Goal: Register for event/course

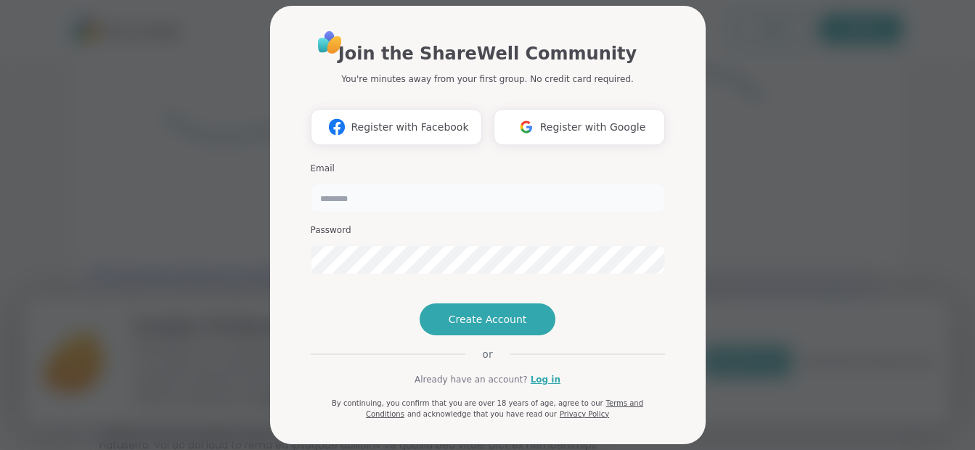
drag, startPoint x: 0, startPoint y: 0, endPoint x: 376, endPoint y: 197, distance: 424.2
click at [376, 197] on input "email" at bounding box center [488, 198] width 354 height 29
click at [427, 129] on span "Register with Facebook" at bounding box center [409, 127] width 118 height 15
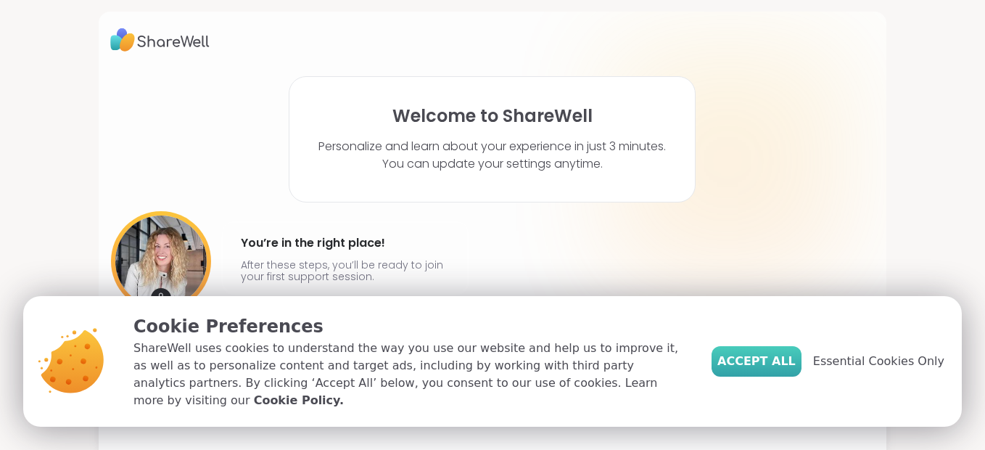
click at [776, 370] on span "Accept All" at bounding box center [757, 361] width 78 height 17
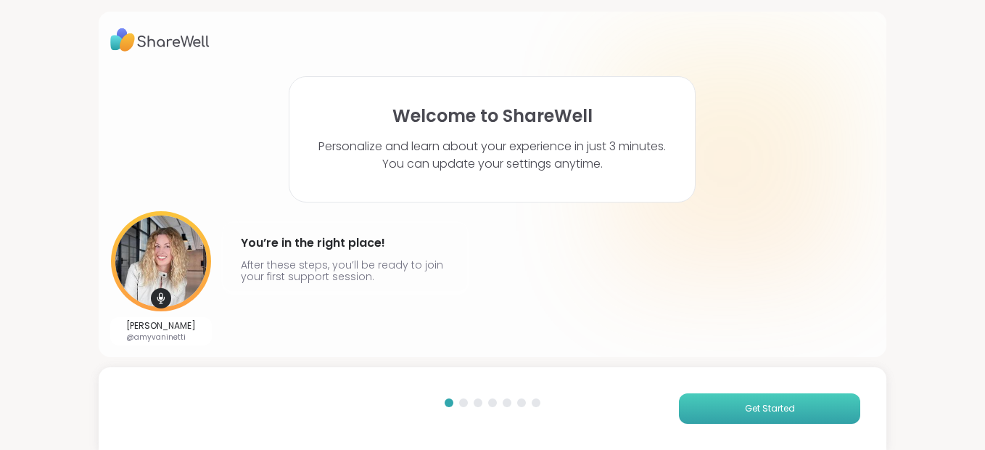
click at [730, 412] on button "Get Started" at bounding box center [769, 408] width 181 height 30
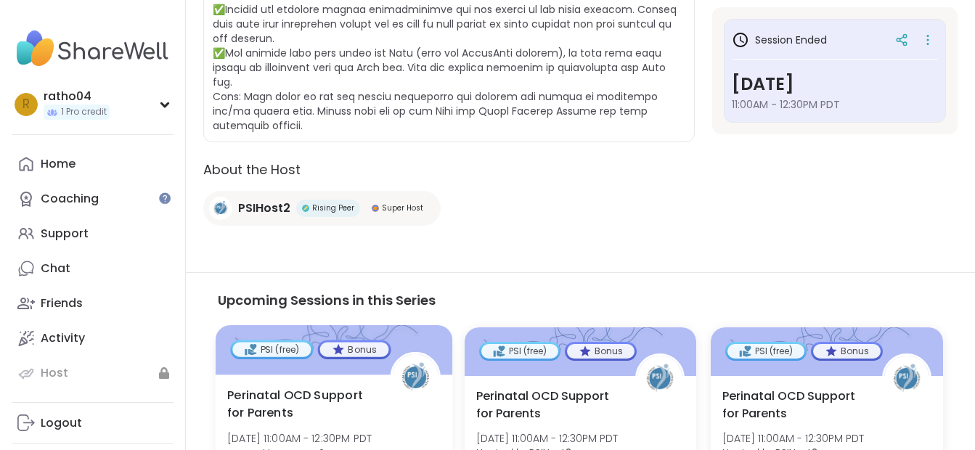
scroll to position [580, 0]
